Goal: Check status: Check status

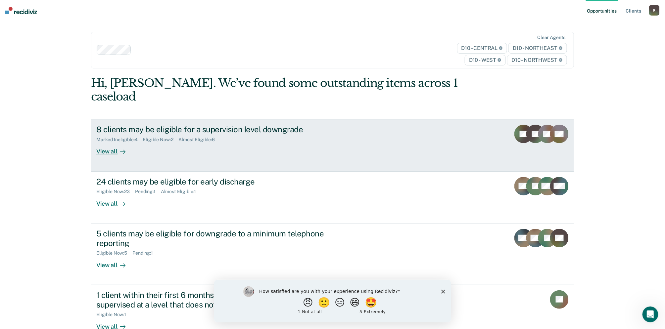
click at [108, 143] on div "View all" at bounding box center [114, 149] width 37 height 13
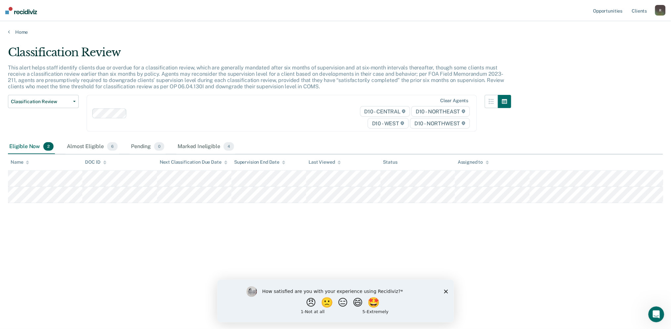
click at [447, 291] on icon "Close survey" at bounding box center [446, 291] width 4 height 4
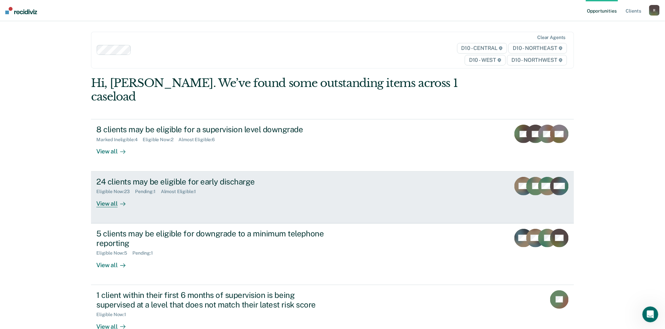
click at [127, 177] on div "24 clients may be eligible for early discharge" at bounding box center [212, 182] width 232 height 10
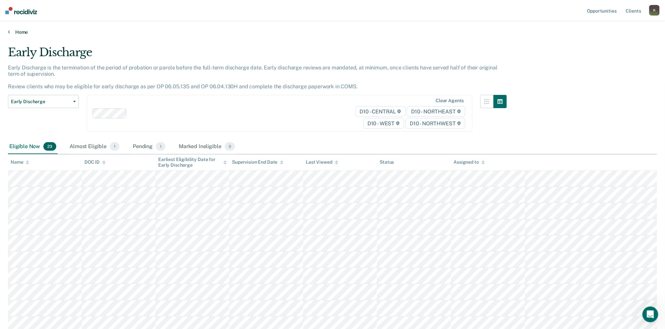
click at [11, 33] on link "Home" at bounding box center [332, 32] width 649 height 6
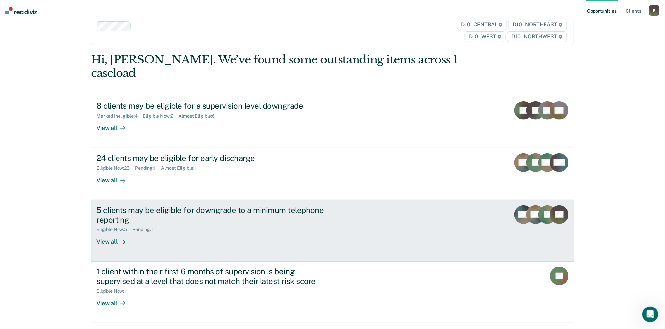
scroll to position [33, 0]
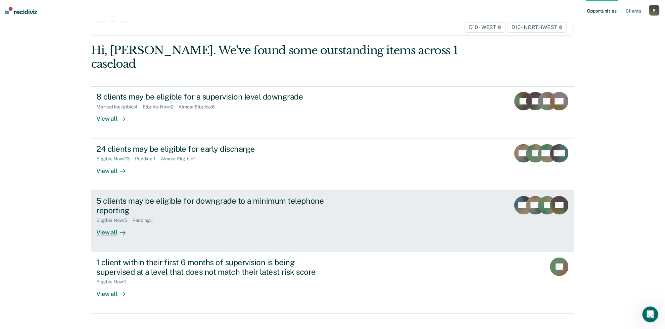
click at [115, 196] on div "5 clients may be eligible for downgrade to a minimum telephone reporting" at bounding box center [212, 205] width 232 height 19
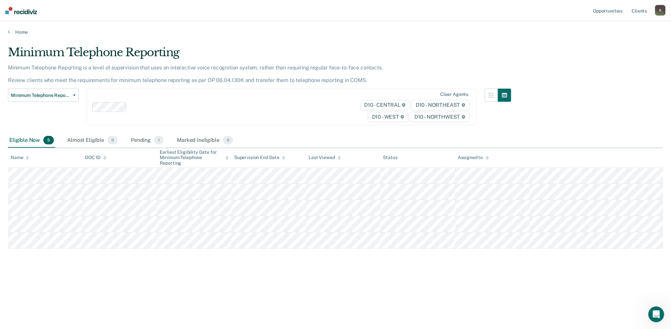
click at [7, 32] on div "Home" at bounding box center [335, 28] width 671 height 14
click at [9, 31] on icon at bounding box center [9, 31] width 2 height 5
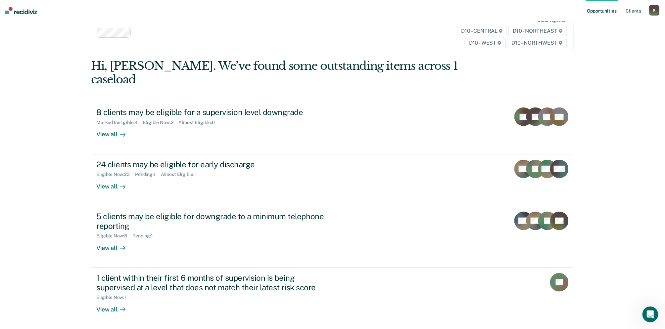
scroll to position [33, 0]
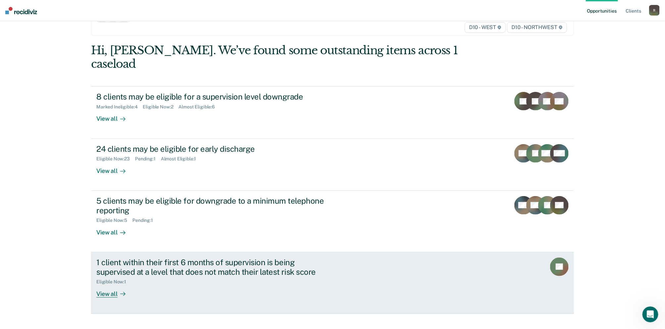
click at [163, 258] on div "1 client within their first 6 months of supervision is being supervised at a le…" at bounding box center [212, 267] width 232 height 19
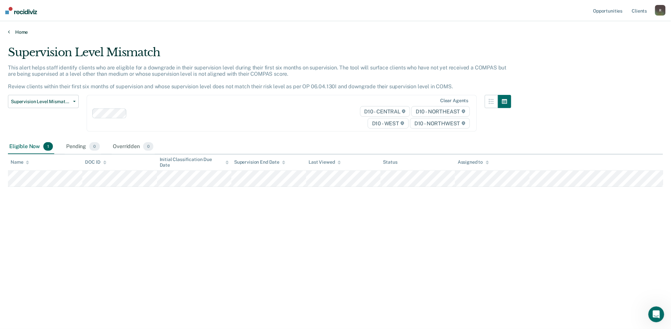
click at [8, 31] on icon at bounding box center [9, 31] width 2 height 5
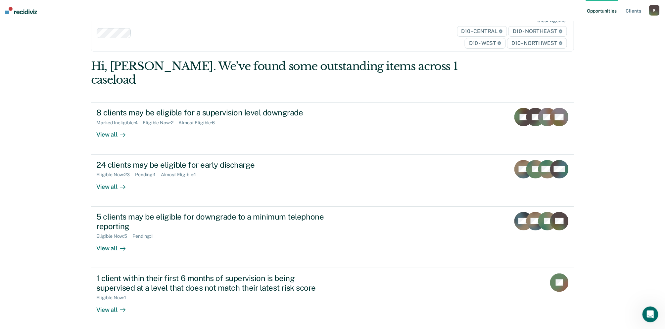
scroll to position [33, 0]
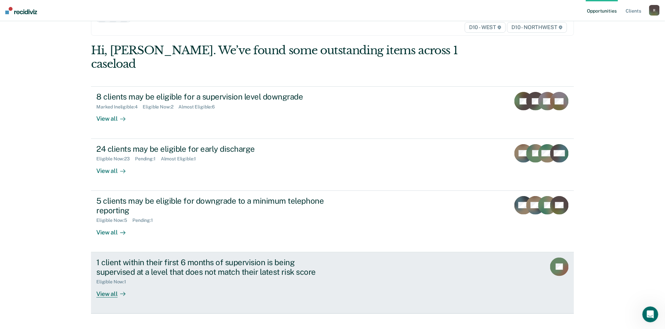
click at [108, 285] on div "View all" at bounding box center [114, 291] width 37 height 13
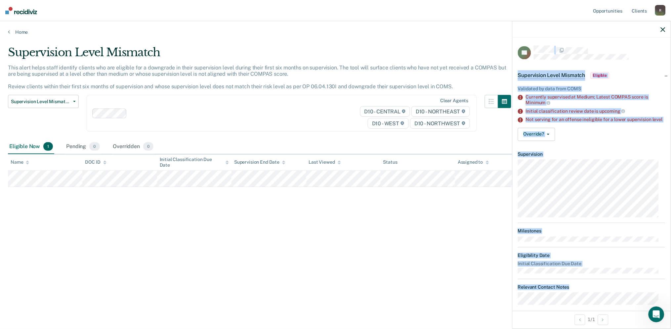
click at [519, 39] on div "JH Supervision Level Mismatch Eligible Validated by data from COMS Currently su…" at bounding box center [592, 174] width 158 height 273
click at [10, 31] on link "Home" at bounding box center [335, 32] width 655 height 6
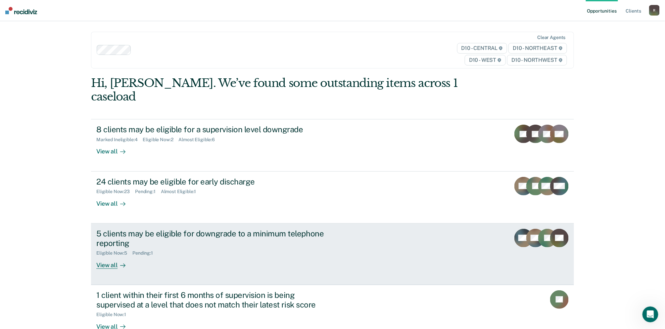
scroll to position [33, 0]
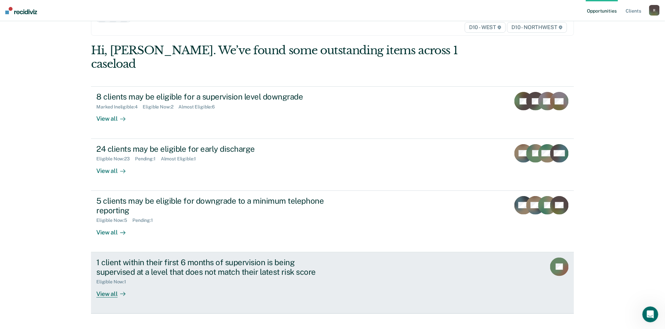
click at [188, 258] on div "1 client within their first 6 months of supervision is being supervised at a le…" at bounding box center [212, 267] width 232 height 19
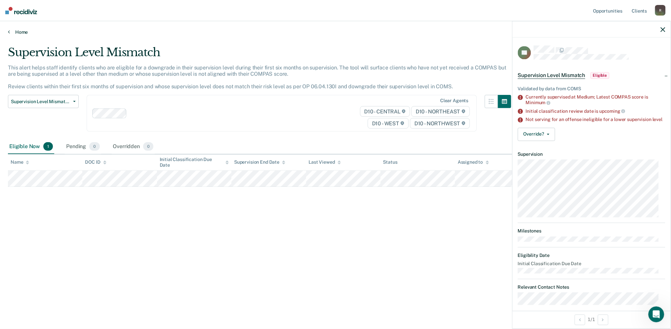
click at [9, 29] on icon at bounding box center [9, 31] width 2 height 5
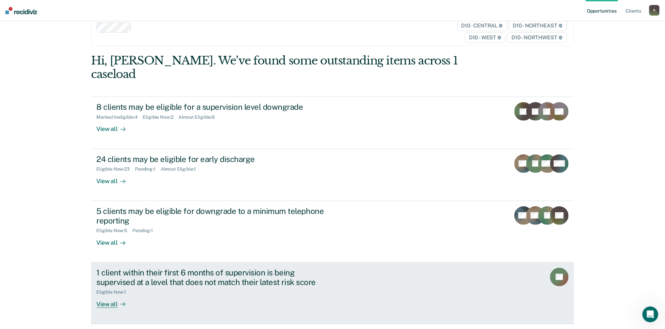
scroll to position [33, 0]
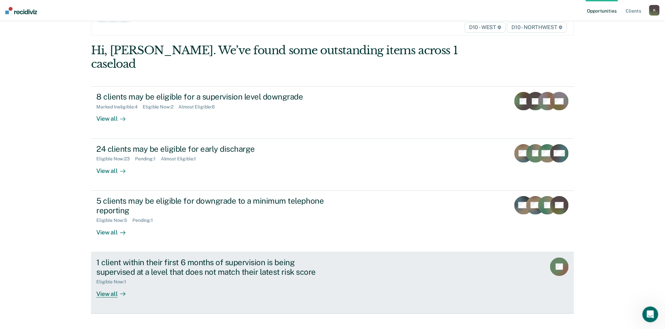
click at [107, 285] on div "View all" at bounding box center [114, 291] width 37 height 13
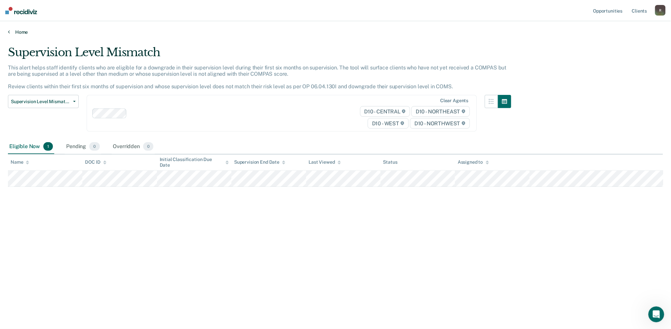
click at [9, 31] on icon at bounding box center [9, 31] width 2 height 5
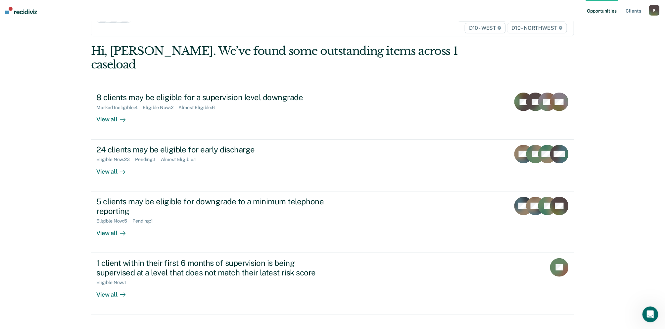
scroll to position [33, 0]
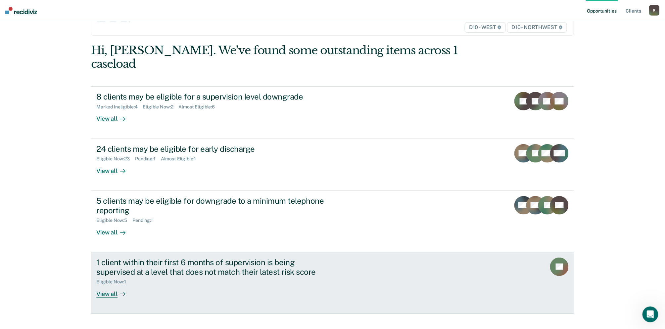
click at [105, 285] on div "View all" at bounding box center [114, 291] width 37 height 13
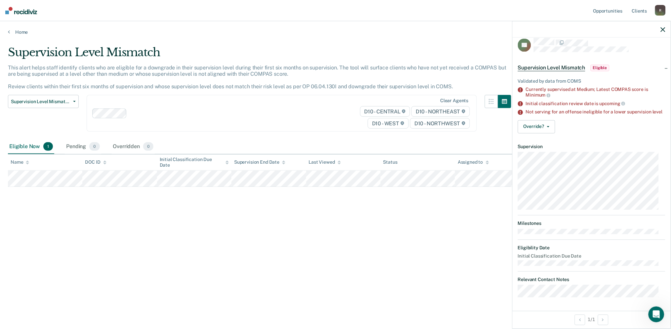
scroll to position [12, 0]
click at [548, 128] on button "Override?" at bounding box center [536, 126] width 37 height 13
click at [550, 126] on button "Override?" at bounding box center [536, 126] width 37 height 13
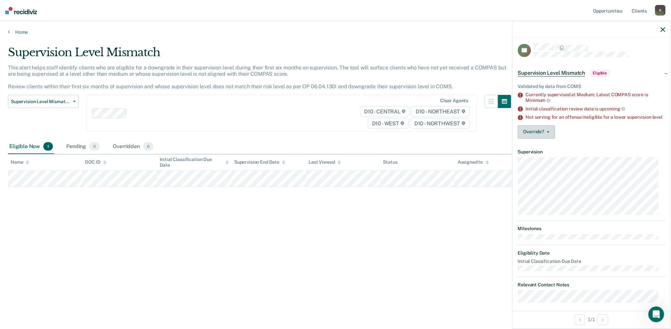
scroll to position [0, 0]
click at [600, 74] on span "Eligible" at bounding box center [600, 75] width 19 height 7
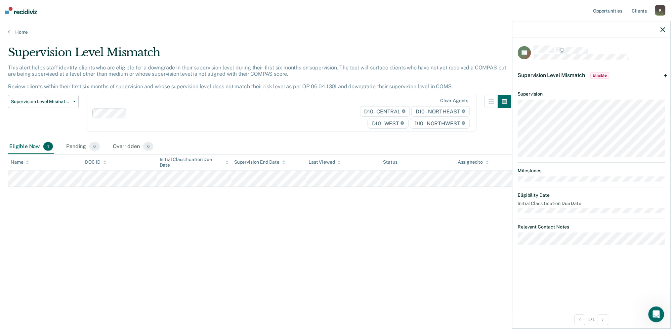
click at [669, 76] on div "Supervision Level Mismatch Eligible" at bounding box center [592, 75] width 158 height 21
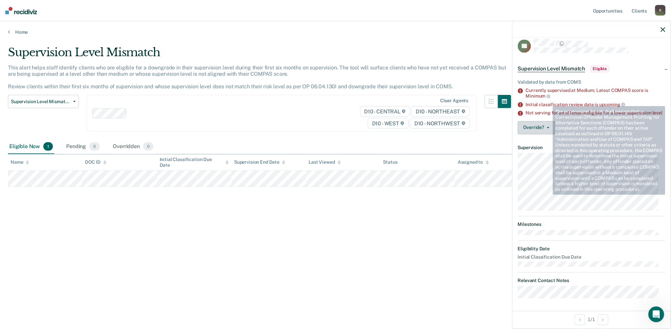
scroll to position [12, 0]
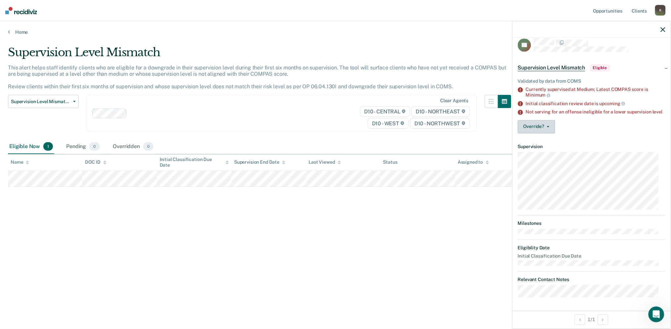
click at [548, 127] on icon "button" at bounding box center [548, 126] width 3 height 1
click at [586, 119] on div "Validated by data from COMS Currently supervised at Medium; Latest COMPAS score…" at bounding box center [592, 104] width 158 height 68
click at [32, 149] on div "Eligible Now 1" at bounding box center [31, 147] width 46 height 15
click at [551, 128] on button "Override?" at bounding box center [536, 126] width 37 height 13
click at [126, 148] on div "Overridden 0" at bounding box center [133, 147] width 43 height 15
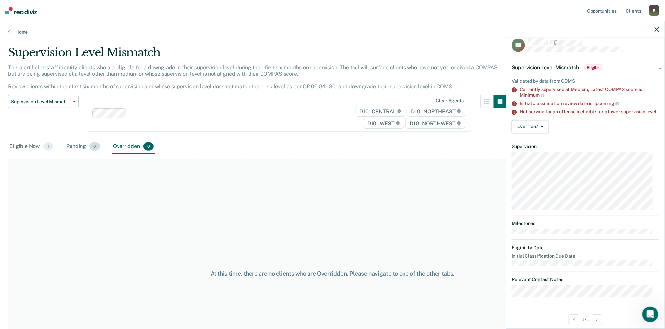
click at [76, 149] on div "Pending 0" at bounding box center [83, 147] width 36 height 15
click at [27, 149] on div "Eligible Now 1" at bounding box center [31, 147] width 46 height 15
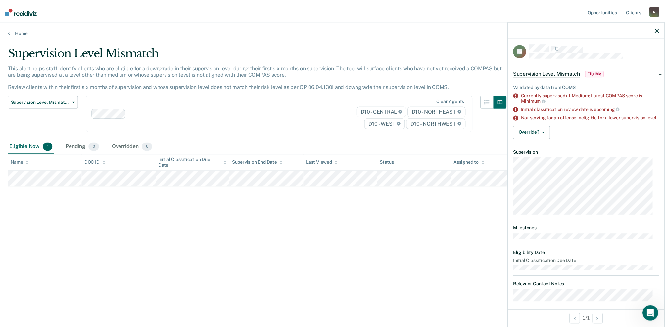
scroll to position [0, 0]
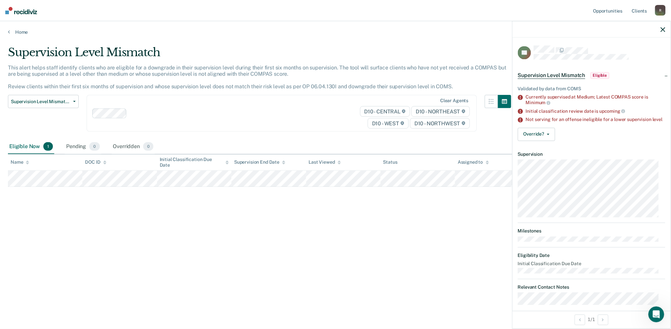
click at [603, 74] on span "Eligible" at bounding box center [600, 75] width 19 height 7
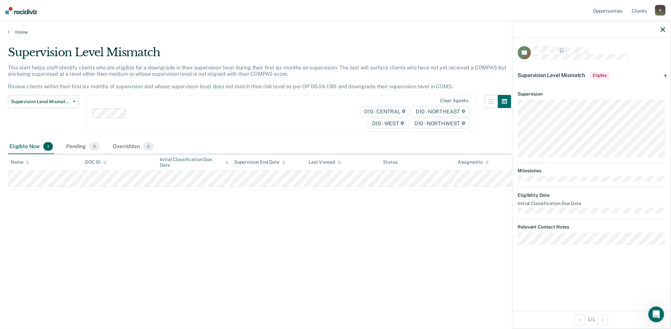
click at [666, 74] on div "Supervision Level Mismatch Eligible" at bounding box center [592, 75] width 158 height 21
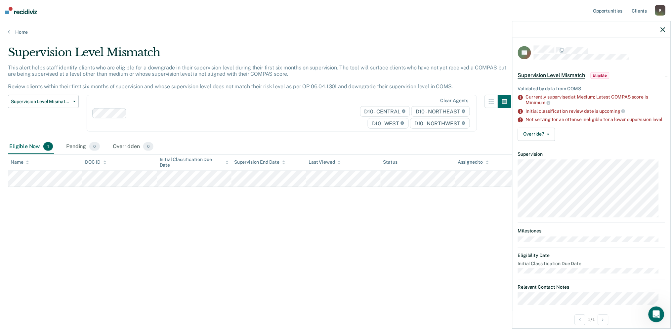
click at [567, 91] on ul "Validated by data from COMS Currently supervised at Medium; Latest COMPAS score…" at bounding box center [592, 104] width 148 height 36
click at [550, 136] on button "Override?" at bounding box center [536, 134] width 37 height 13
click at [543, 166] on button "[PERSON_NAME]" at bounding box center [550, 160] width 64 height 11
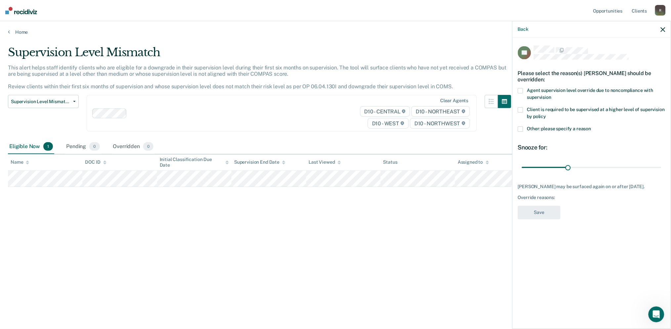
click at [664, 32] on button "button" at bounding box center [663, 29] width 5 height 6
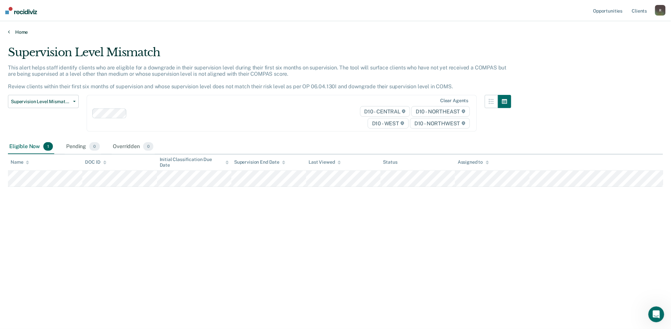
click at [8, 33] on icon at bounding box center [9, 31] width 2 height 5
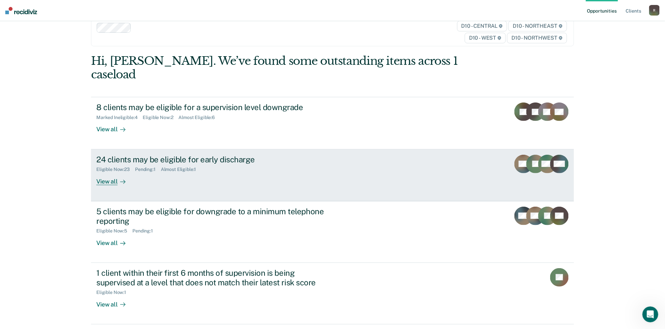
scroll to position [33, 0]
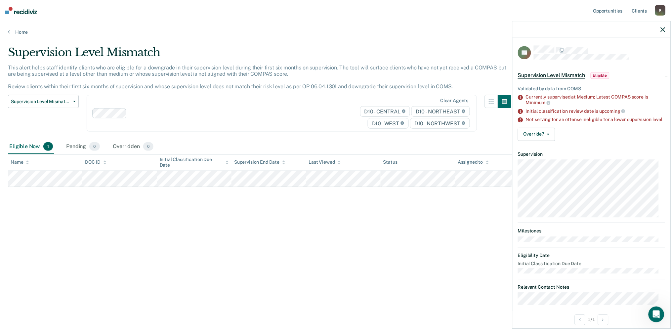
click at [563, 74] on span "Supervision Level Mismatch" at bounding box center [551, 75] width 67 height 7
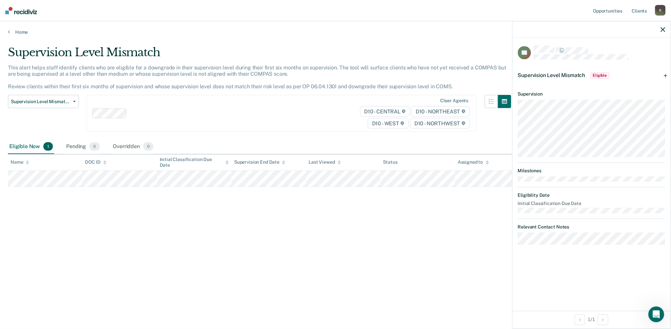
click at [563, 74] on span "Supervision Level Mismatch" at bounding box center [551, 75] width 67 height 6
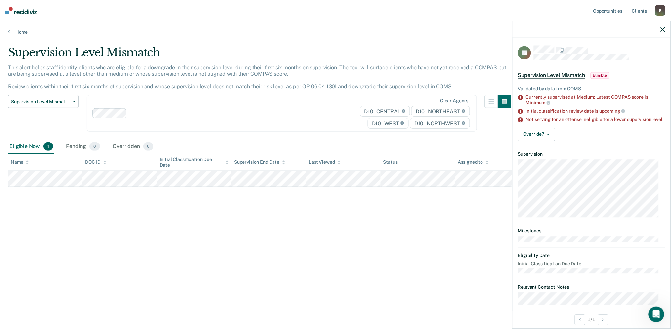
click at [563, 74] on span "Supervision Level Mismatch" at bounding box center [551, 75] width 67 height 7
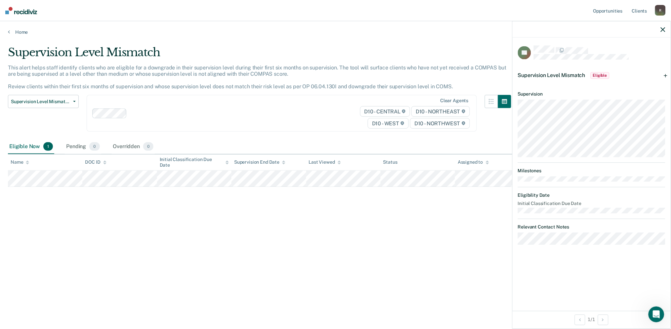
click at [563, 74] on span "Supervision Level Mismatch" at bounding box center [551, 75] width 67 height 6
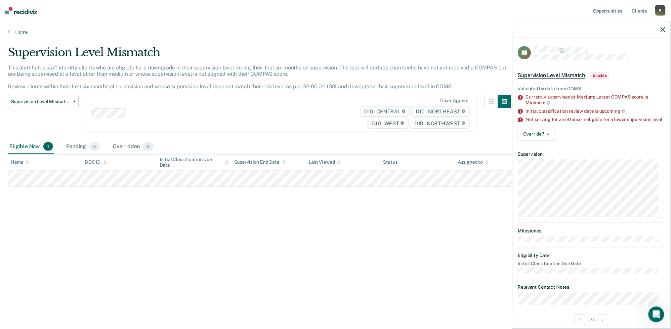
click at [563, 74] on span "Supervision Level Mismatch" at bounding box center [551, 75] width 67 height 7
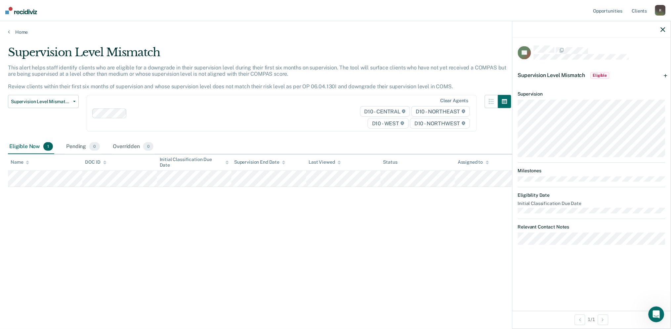
click at [563, 74] on span "Supervision Level Mismatch" at bounding box center [551, 75] width 67 height 6
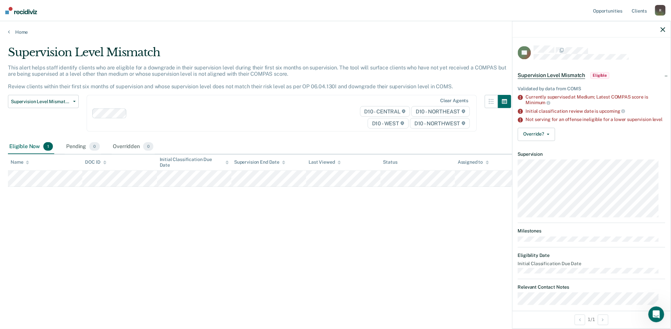
click at [595, 76] on span "Eligible" at bounding box center [600, 75] width 19 height 7
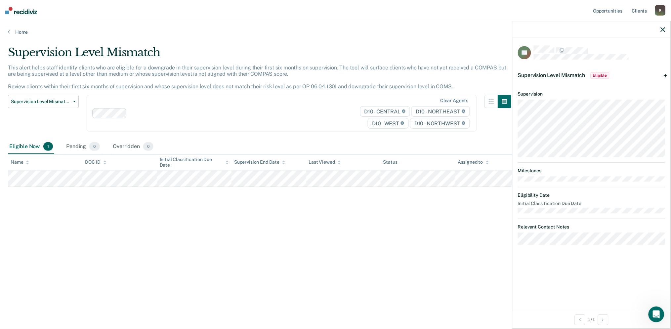
click at [599, 75] on span "Eligible" at bounding box center [600, 75] width 19 height 7
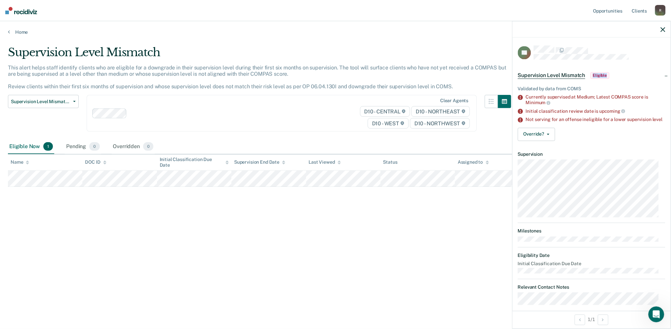
click at [599, 75] on span "Eligible" at bounding box center [600, 75] width 19 height 7
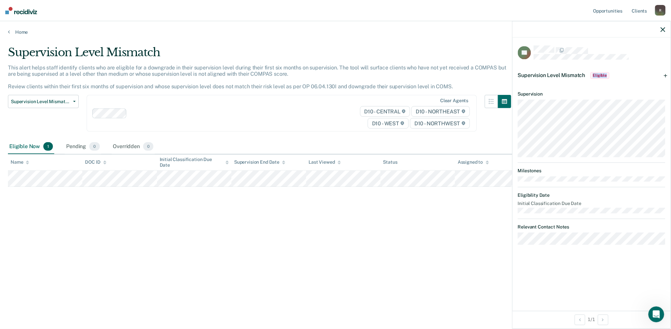
click at [599, 75] on span "Eligible" at bounding box center [600, 75] width 19 height 7
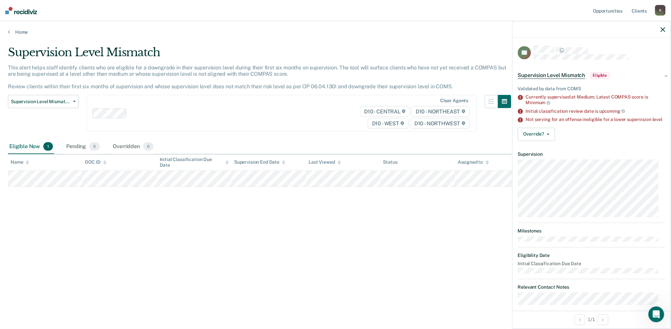
click at [463, 187] on div "Supervision Level Mismatch This alert helps staff identify clients who are elig…" at bounding box center [335, 163] width 655 height 234
click at [24, 148] on div "Eligible Now 1" at bounding box center [31, 147] width 46 height 15
click at [24, 149] on div "Eligible Now 1" at bounding box center [31, 147] width 46 height 15
click at [77, 150] on div "Pending 0" at bounding box center [83, 147] width 36 height 15
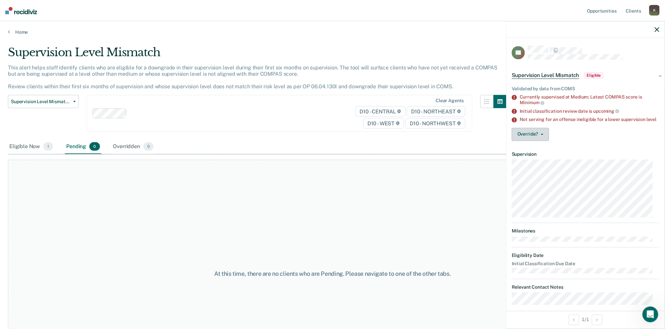
click at [541, 135] on button "Override?" at bounding box center [529, 134] width 37 height 13
click at [33, 147] on div "Eligible Now 1" at bounding box center [31, 147] width 46 height 15
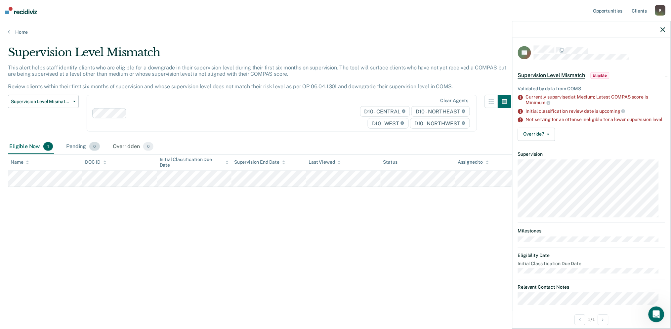
click at [83, 146] on div "Pending 0" at bounding box center [83, 147] width 36 height 15
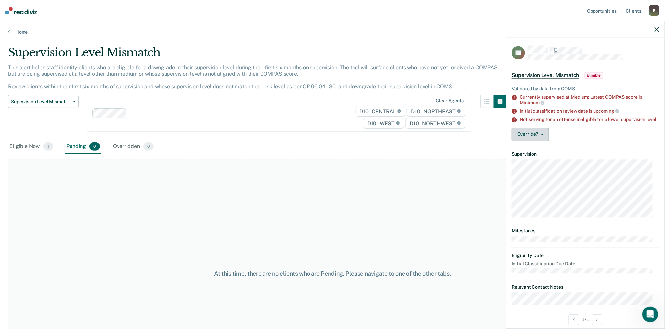
click at [547, 139] on button "Override?" at bounding box center [529, 134] width 37 height 13
click at [541, 154] on button "[PERSON_NAME]" at bounding box center [543, 150] width 64 height 11
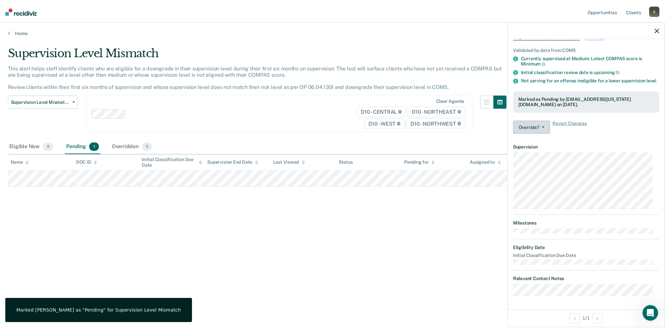
scroll to position [44, 0]
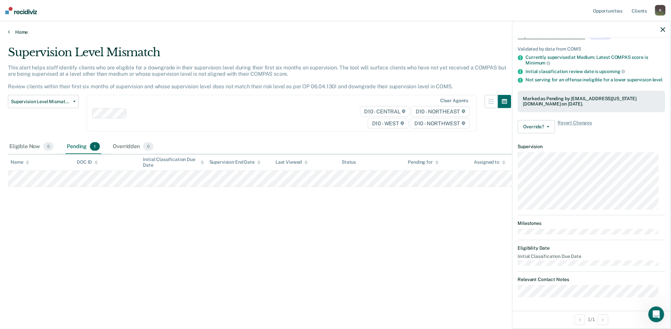
click at [11, 33] on link "Home" at bounding box center [335, 32] width 655 height 6
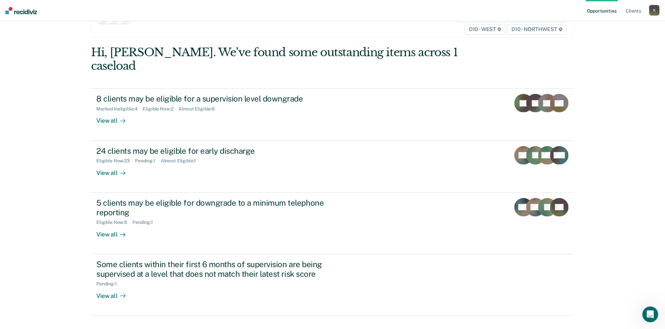
scroll to position [33, 0]
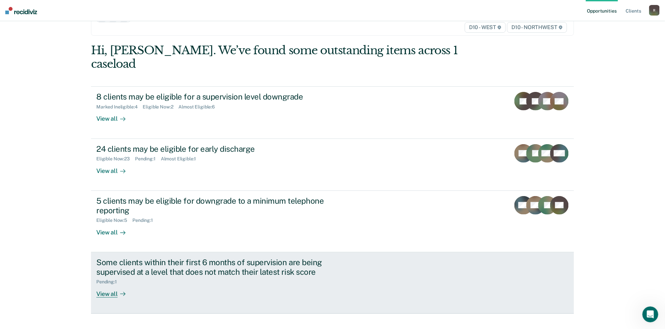
click at [110, 279] on div "Pending : 1" at bounding box center [109, 282] width 26 height 6
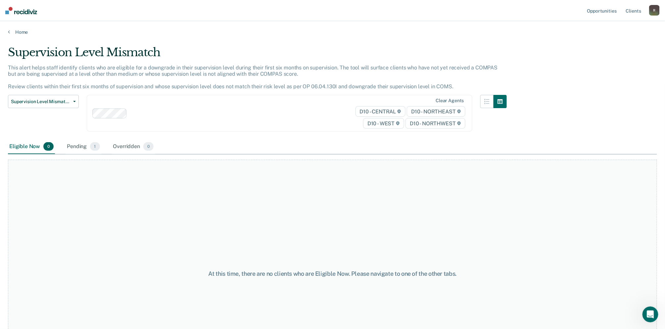
click at [24, 146] on div "Eligible Now 0" at bounding box center [31, 147] width 47 height 15
click at [84, 149] on div "Pending 1" at bounding box center [82, 147] width 35 height 15
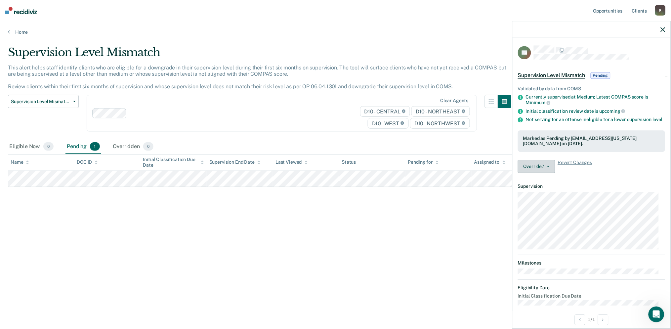
click at [551, 172] on button "Override?" at bounding box center [536, 166] width 37 height 13
click at [542, 186] on button "Revert from Pending" at bounding box center [550, 182] width 64 height 11
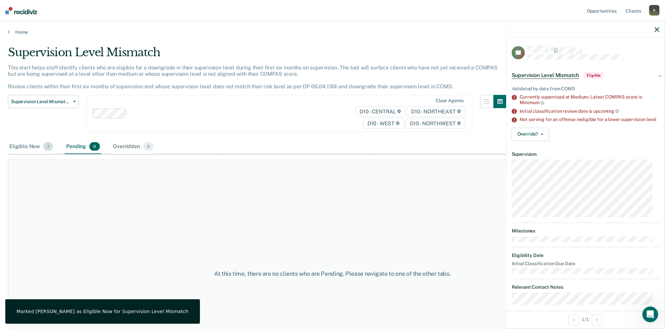
click at [19, 146] on div "Eligible Now 1" at bounding box center [31, 147] width 46 height 15
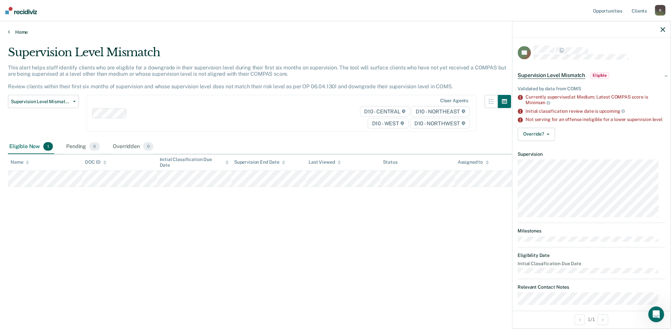
click at [8, 32] on icon at bounding box center [9, 31] width 2 height 5
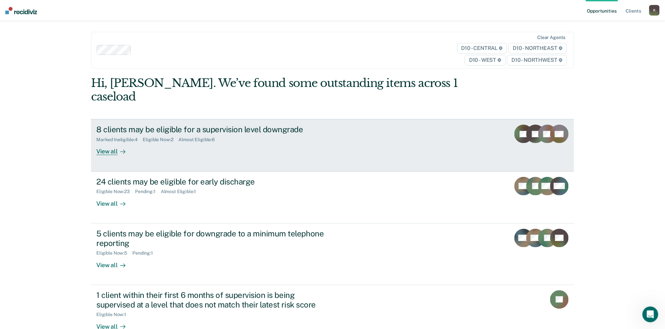
click at [177, 125] on div "8 clients may be eligible for a supervision level downgrade" at bounding box center [212, 130] width 232 height 10
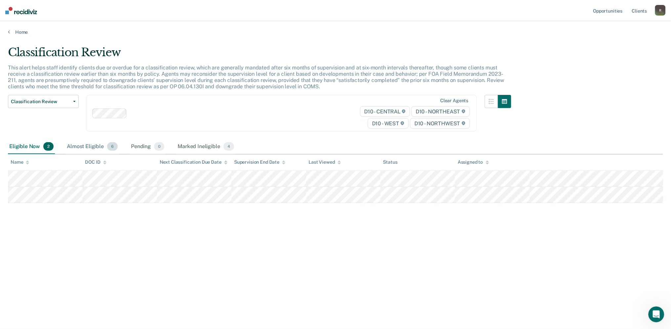
click at [80, 148] on div "Almost Eligible 6" at bounding box center [92, 147] width 54 height 15
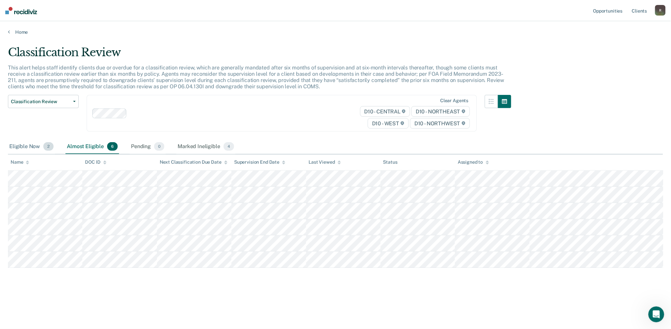
click at [25, 145] on div "Eligible Now 2" at bounding box center [31, 147] width 47 height 15
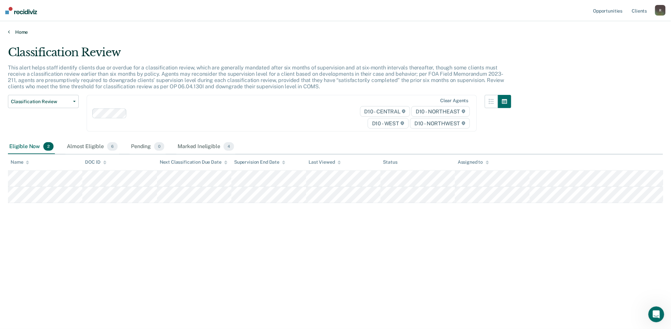
click at [11, 32] on link "Home" at bounding box center [335, 32] width 655 height 6
